Goal: Check status: Check status

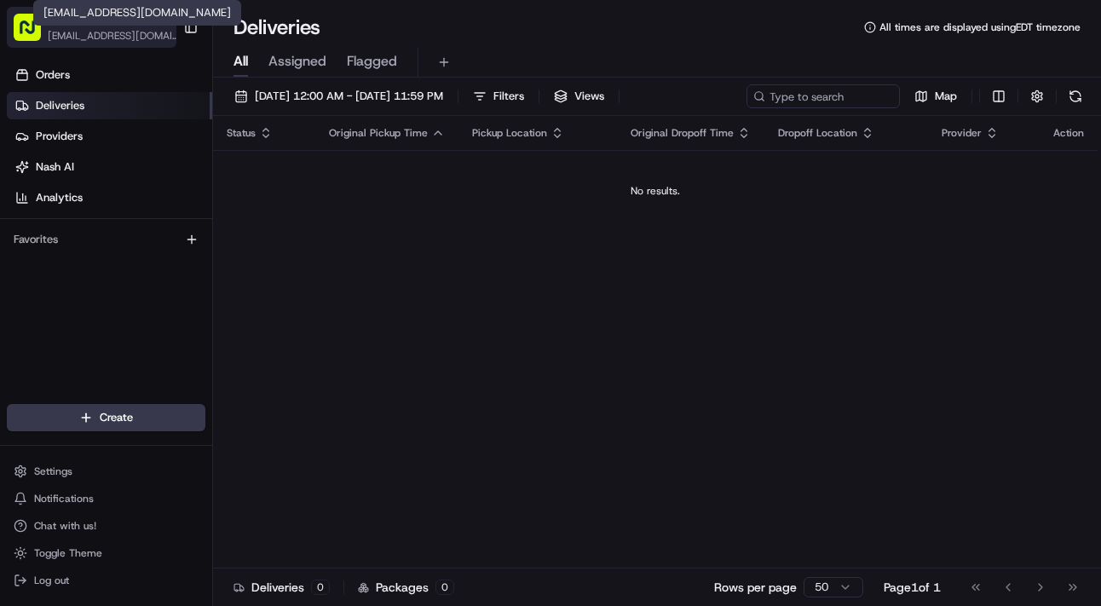
click at [99, 27] on span "Shef [GEOGRAPHIC_DATA]" at bounding box center [107, 20] width 118 height 17
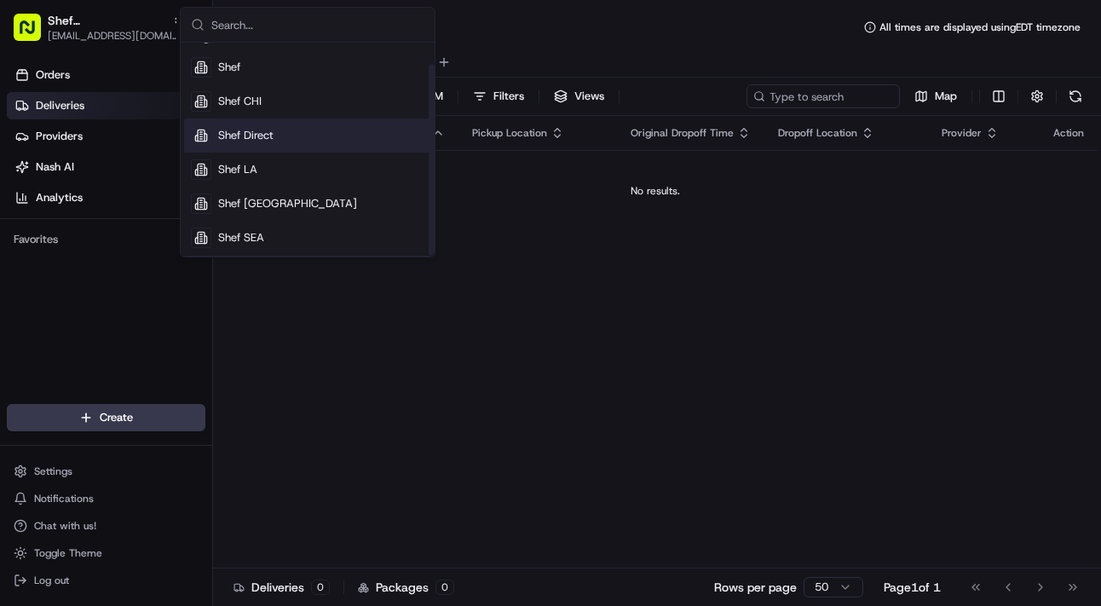
scroll to position [24, 0]
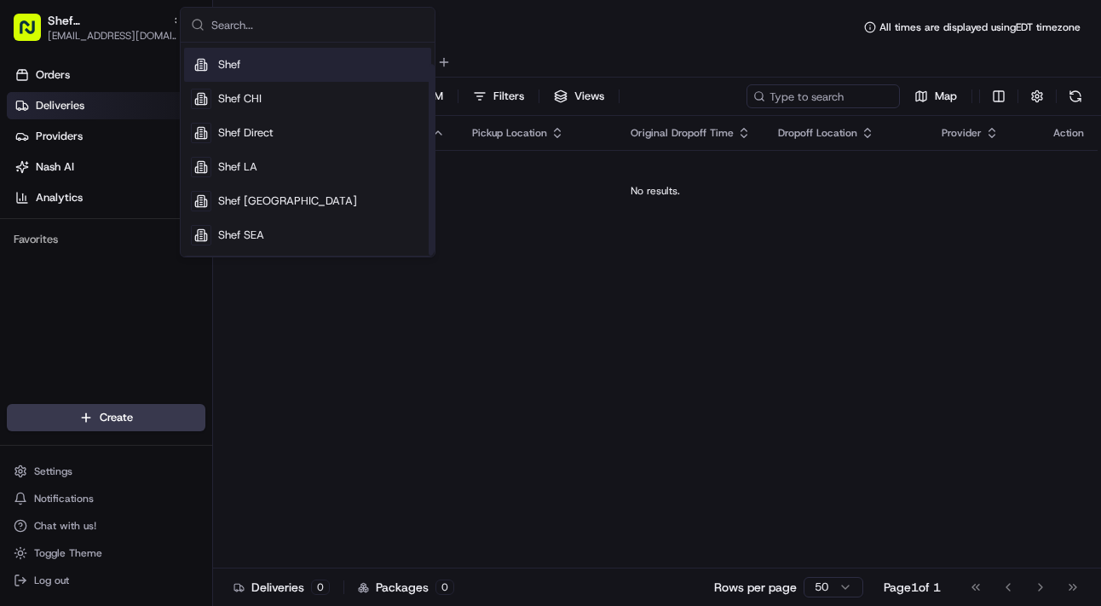
click at [501, 39] on div "Deliveries All times are displayed using EDT timezone" at bounding box center [657, 27] width 888 height 27
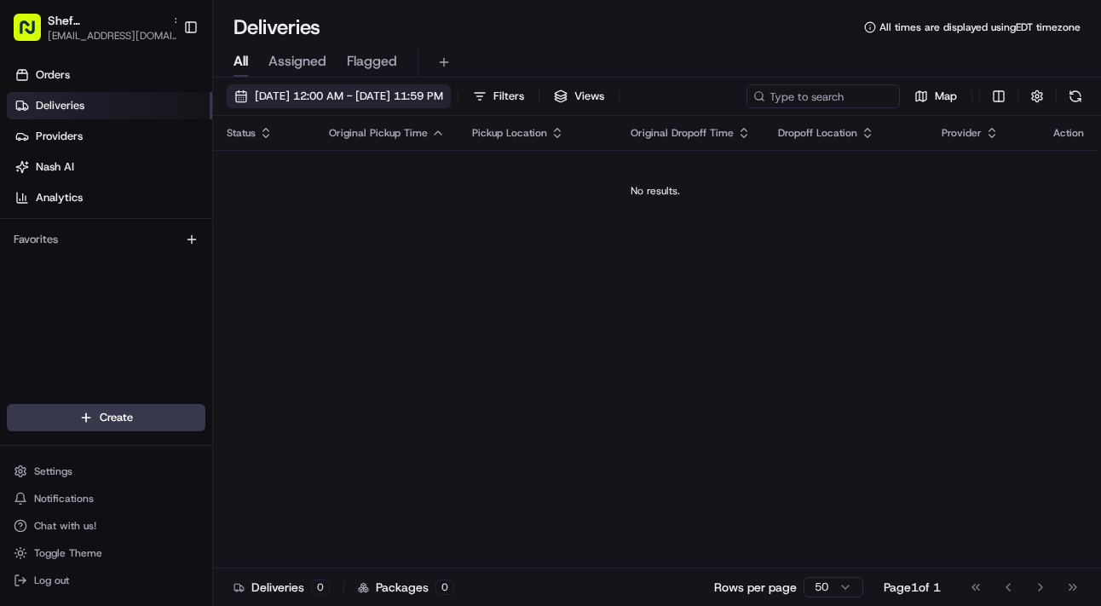
click at [332, 87] on button "[DATE] 12:00 AM - [DATE] 11:59 PM" at bounding box center [339, 96] width 224 height 24
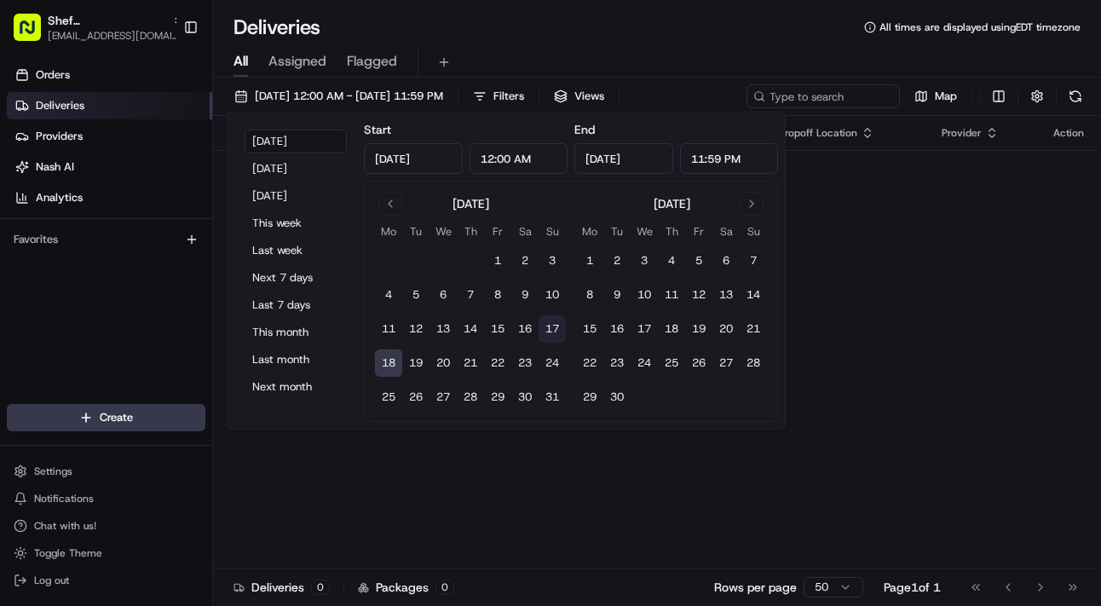
click at [551, 331] on button "17" at bounding box center [552, 328] width 27 height 27
type input "[DATE]"
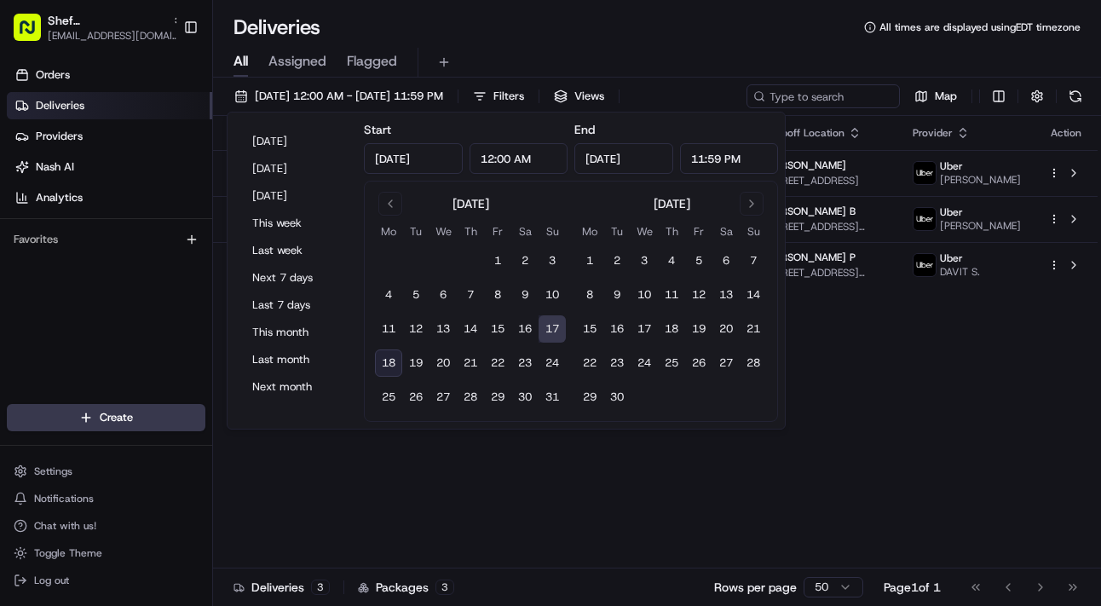
click at [666, 37] on div "Deliveries All times are displayed using EDT timezone" at bounding box center [657, 27] width 888 height 27
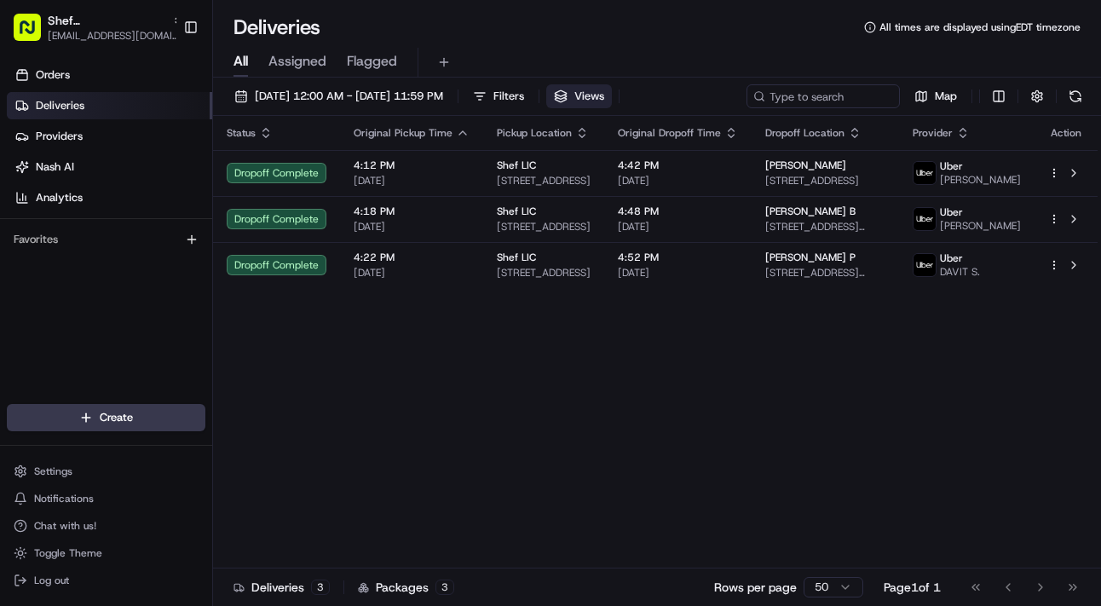
click at [604, 89] on span "Views" at bounding box center [589, 96] width 30 height 15
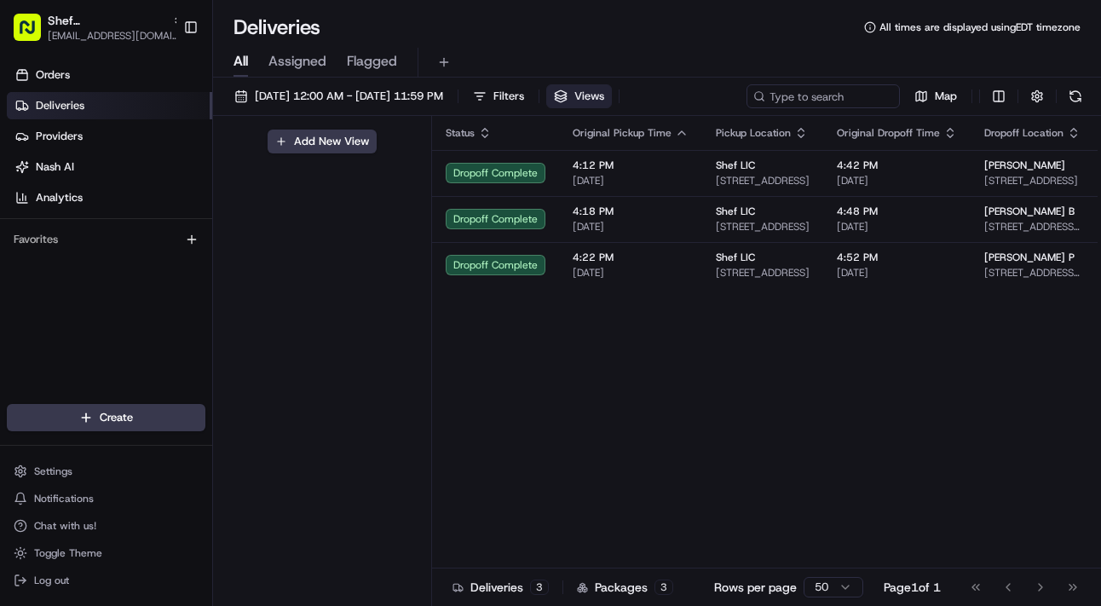
click at [604, 89] on span "Views" at bounding box center [589, 96] width 30 height 15
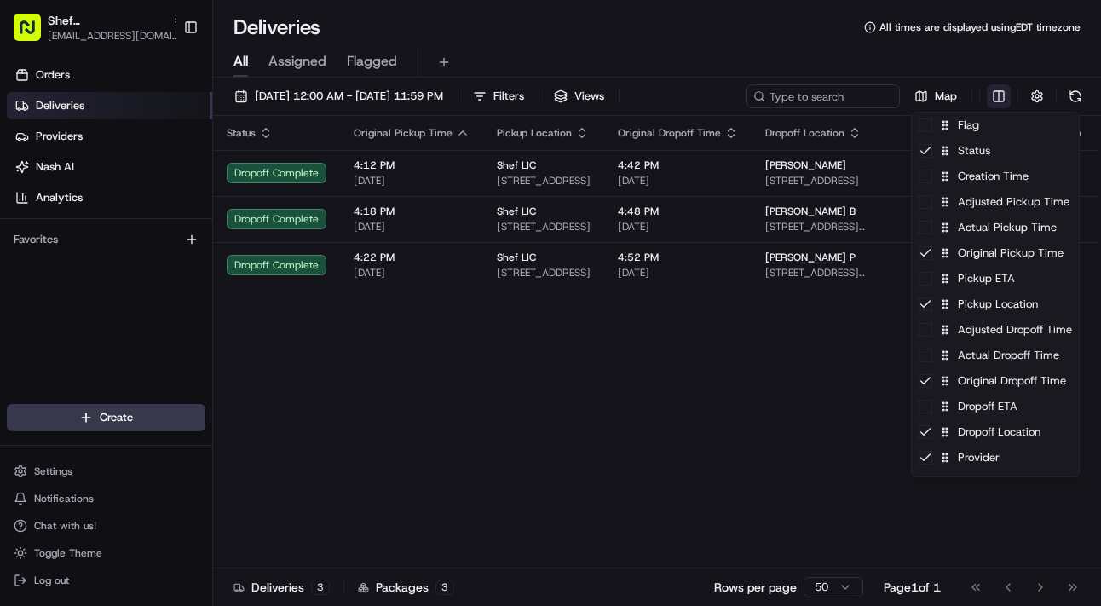
click at [999, 97] on html "Shef NYC [EMAIL_ADDRESS][DOMAIN_NAME] Toggle Sidebar Orders Deliveries Provider…" at bounding box center [550, 303] width 1101 height 606
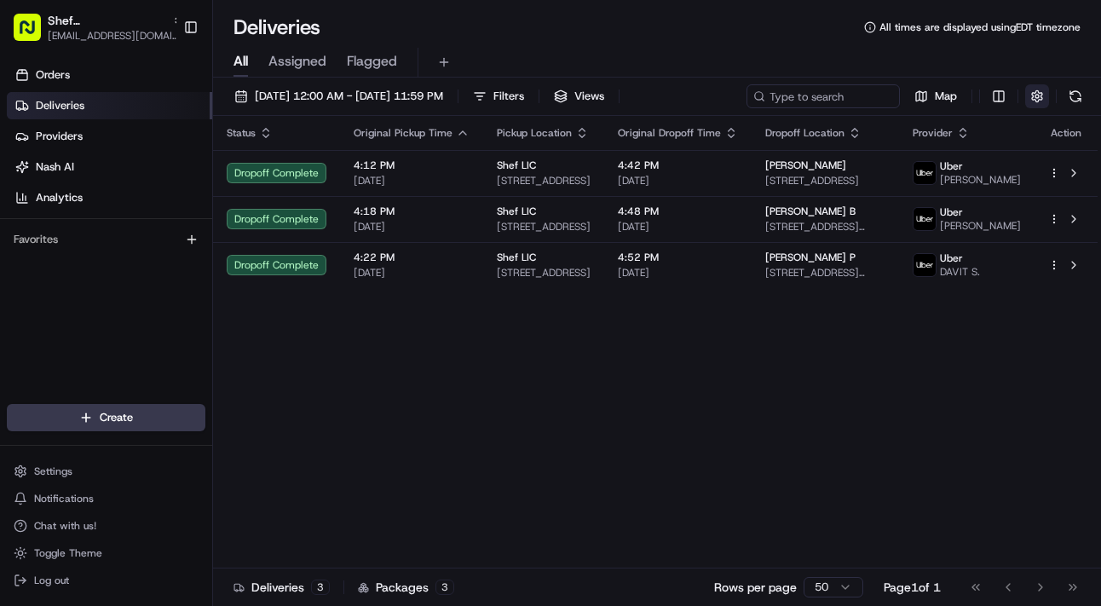
click at [1046, 95] on button "button" at bounding box center [1037, 96] width 24 height 24
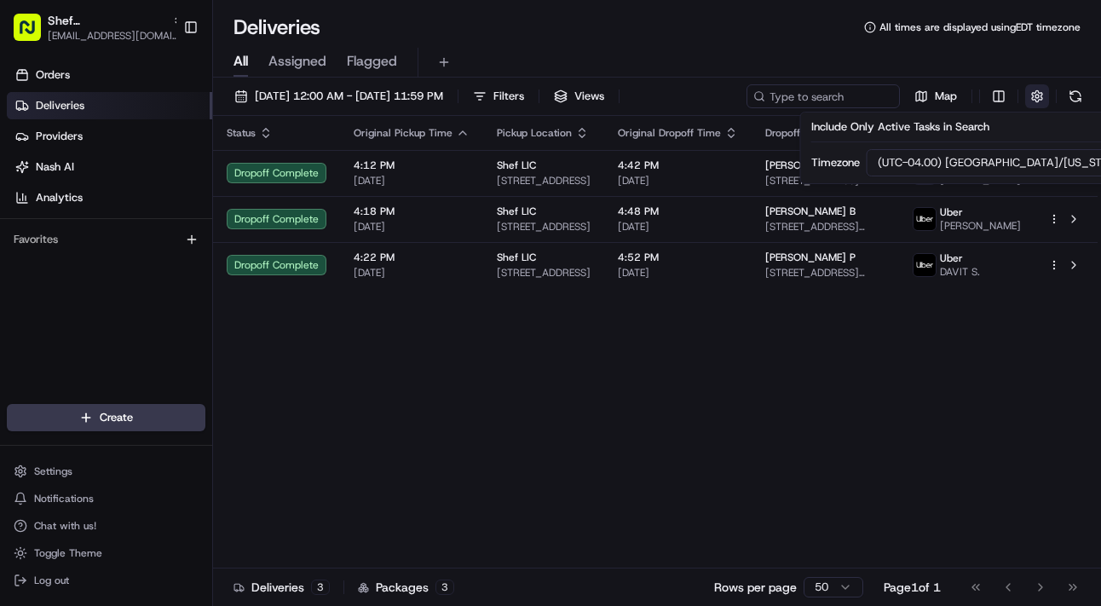
click at [1046, 95] on button "button" at bounding box center [1037, 96] width 24 height 24
